Goal: Task Accomplishment & Management: Manage account settings

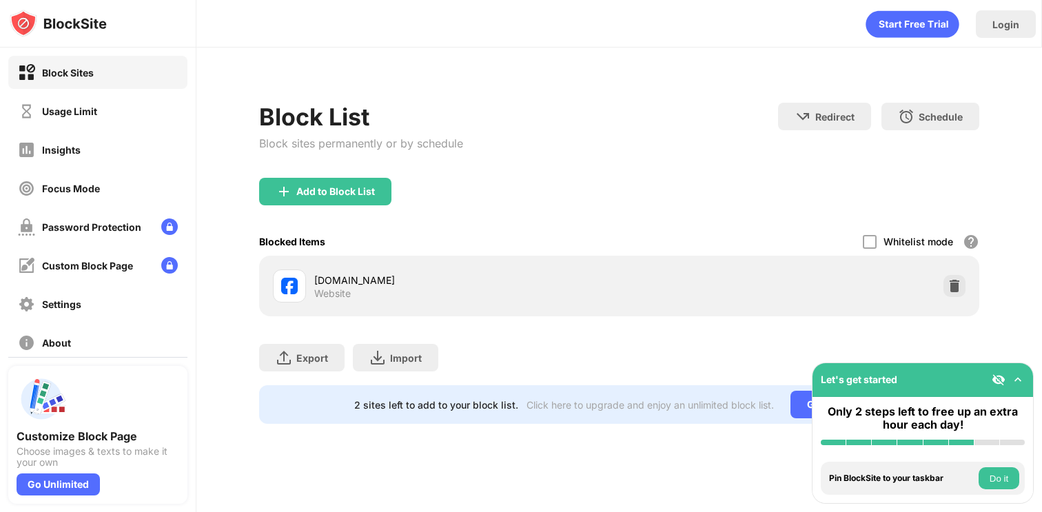
click at [958, 279] on img at bounding box center [954, 286] width 14 height 14
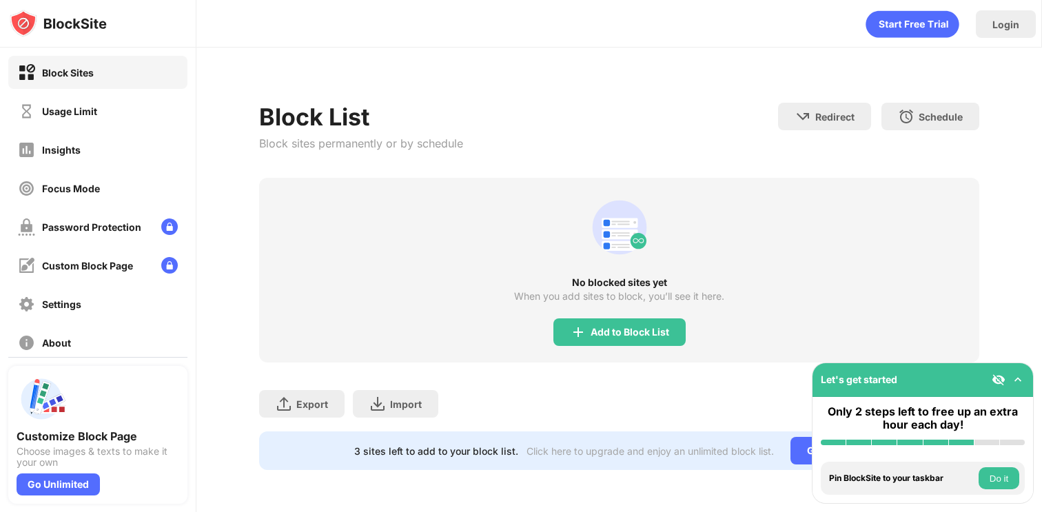
click at [668, 324] on div "Add to Block List" at bounding box center [619, 332] width 132 height 28
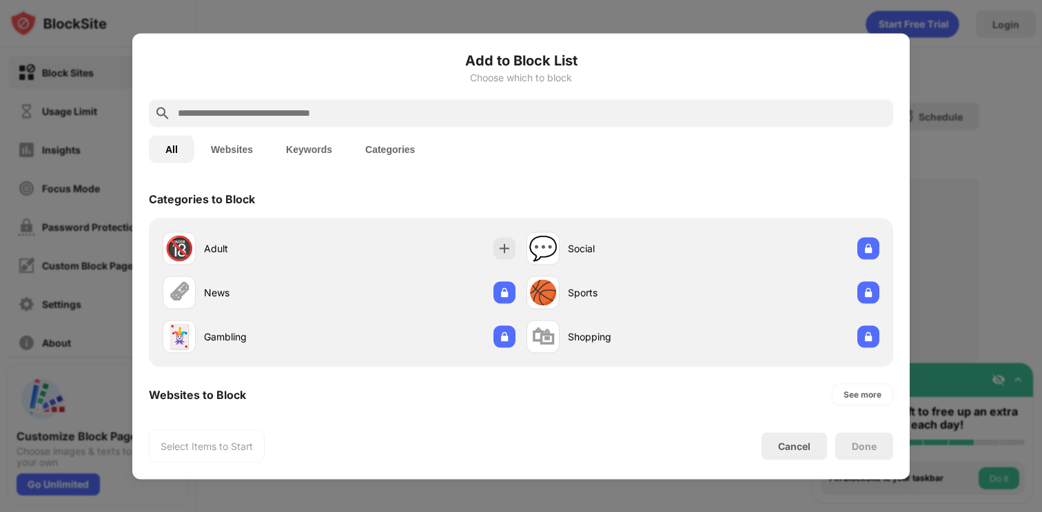
click at [467, 126] on div at bounding box center [521, 113] width 744 height 28
click at [464, 118] on input "text" at bounding box center [531, 113] width 711 height 17
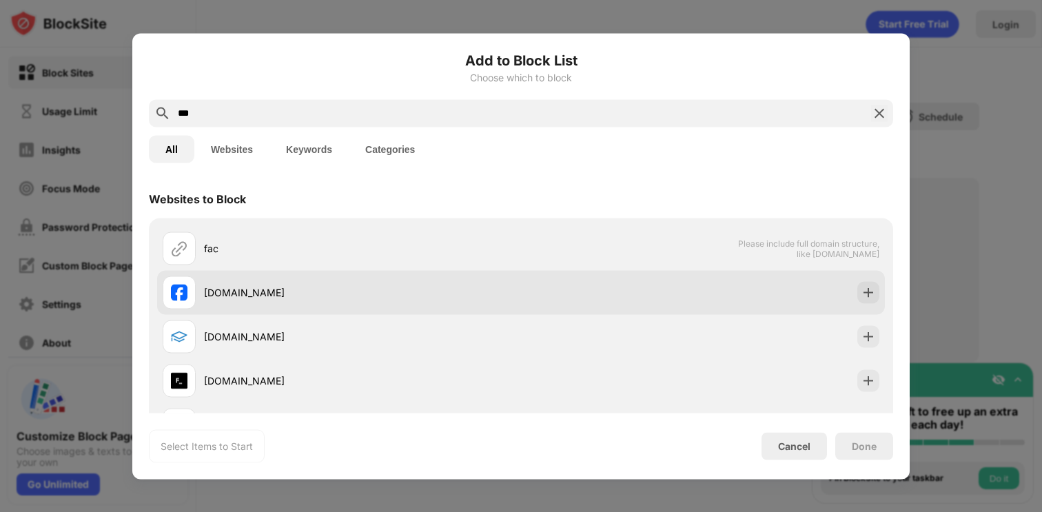
type input "***"
click at [437, 284] on div "[DOMAIN_NAME]" at bounding box center [342, 292] width 358 height 33
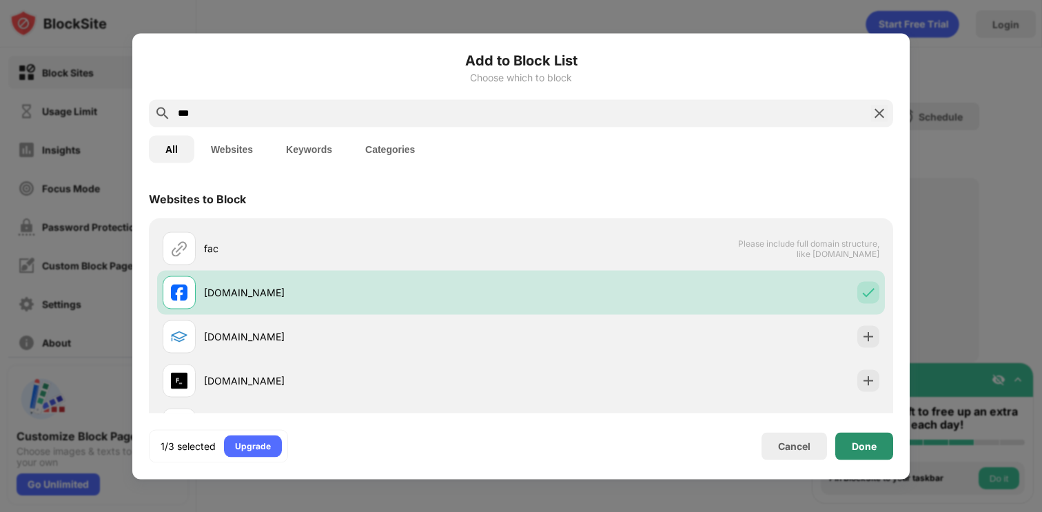
click at [874, 447] on div "Done" at bounding box center [863, 445] width 25 height 11
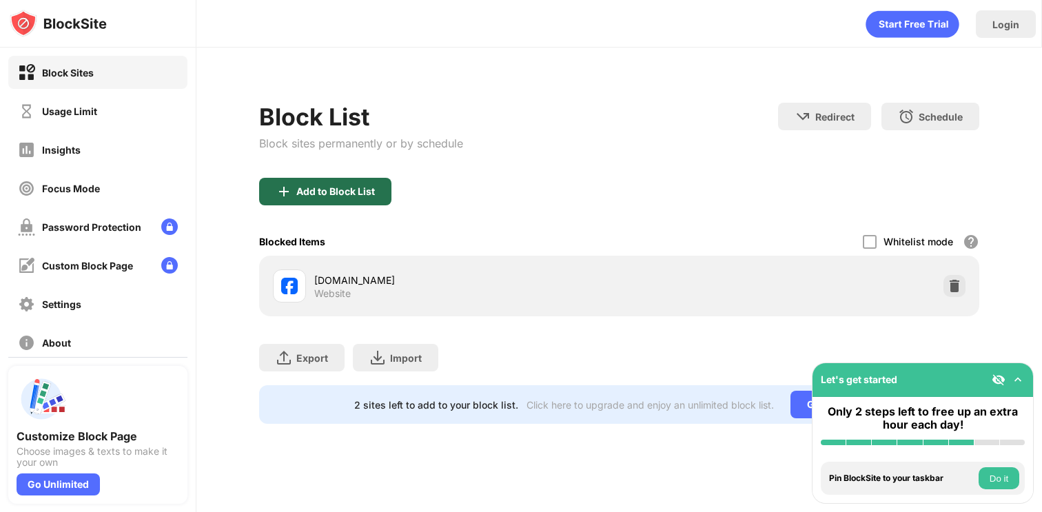
click at [368, 183] on div "Add to Block List" at bounding box center [325, 192] width 132 height 28
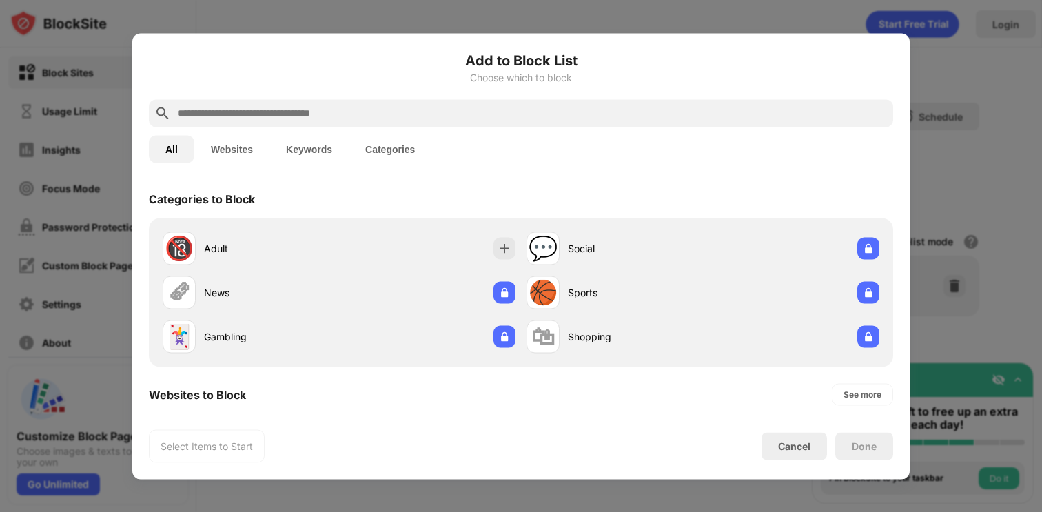
click at [361, 111] on input "text" at bounding box center [531, 113] width 711 height 17
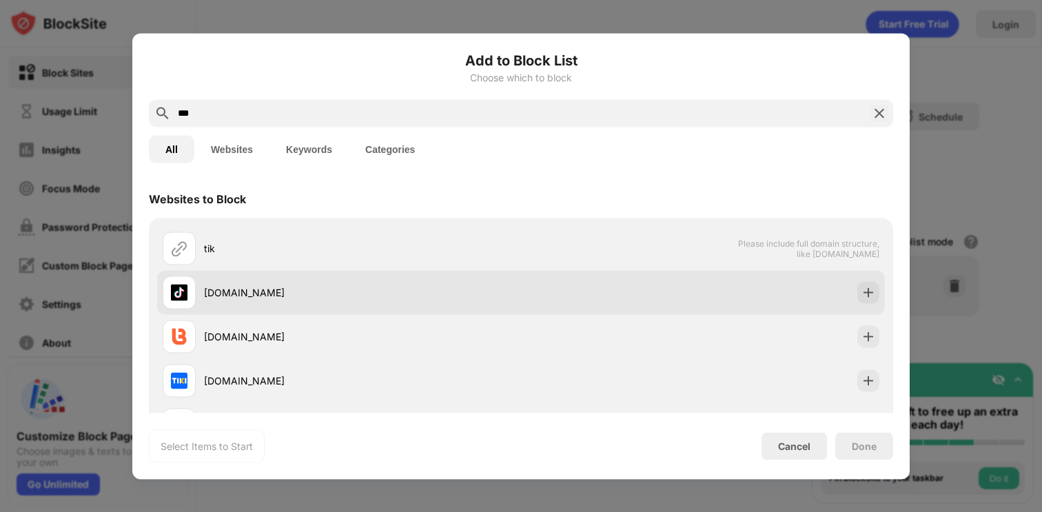
type input "***"
click at [464, 304] on div "[DOMAIN_NAME]" at bounding box center [342, 292] width 358 height 33
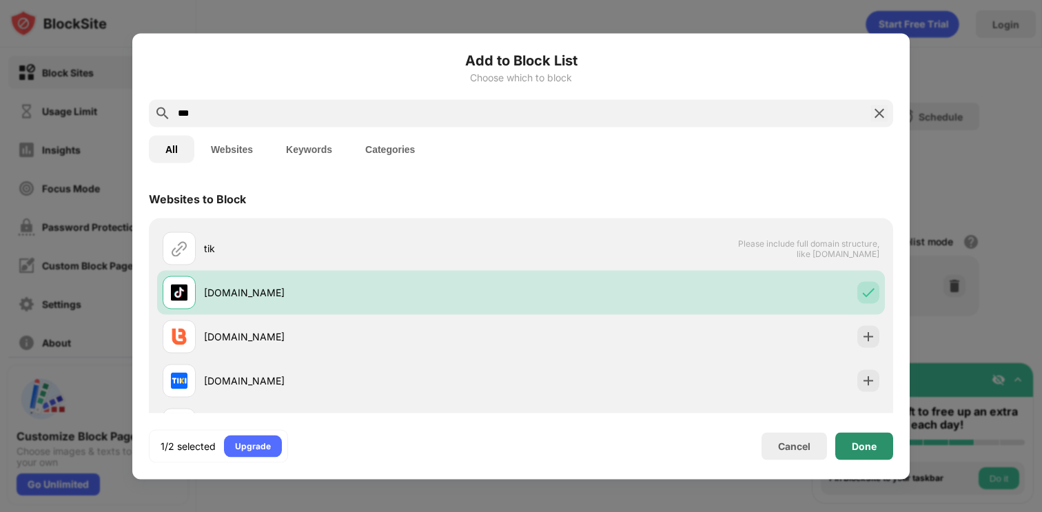
click at [845, 455] on div "Done" at bounding box center [864, 446] width 58 height 28
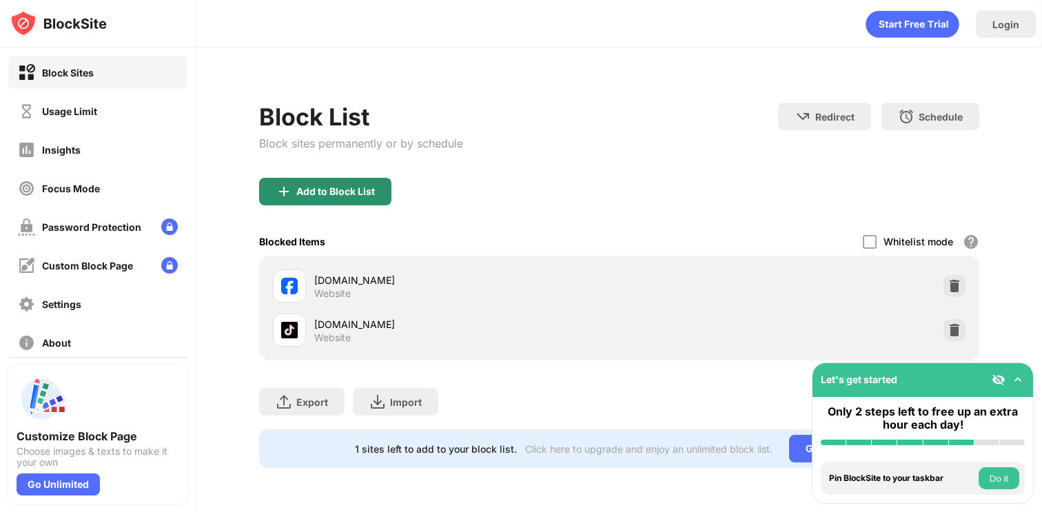
click at [351, 179] on div "Add to Block List" at bounding box center [325, 192] width 132 height 28
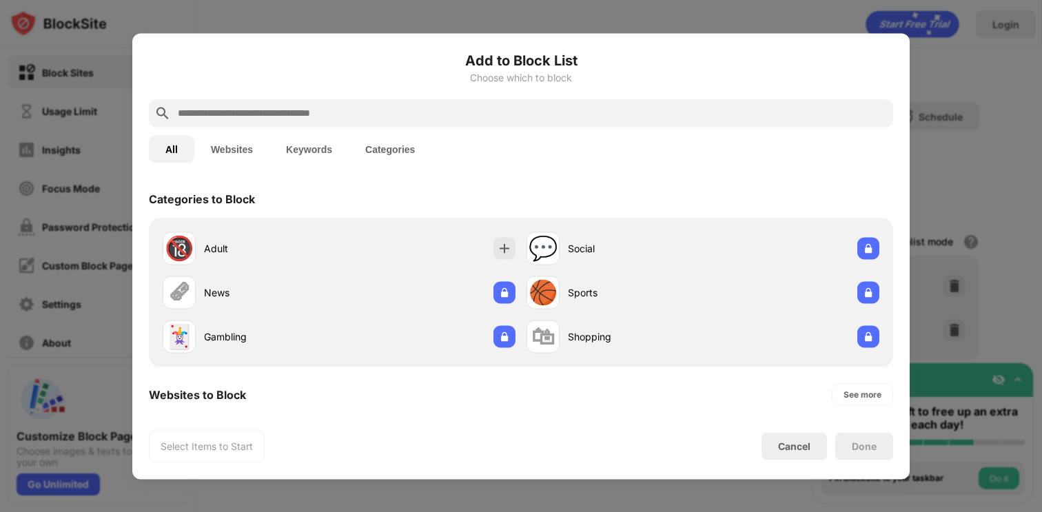
click at [391, 125] on div at bounding box center [521, 113] width 744 height 28
click at [969, 136] on div at bounding box center [521, 256] width 1042 height 512
